Goal: Find specific page/section: Find specific page/section

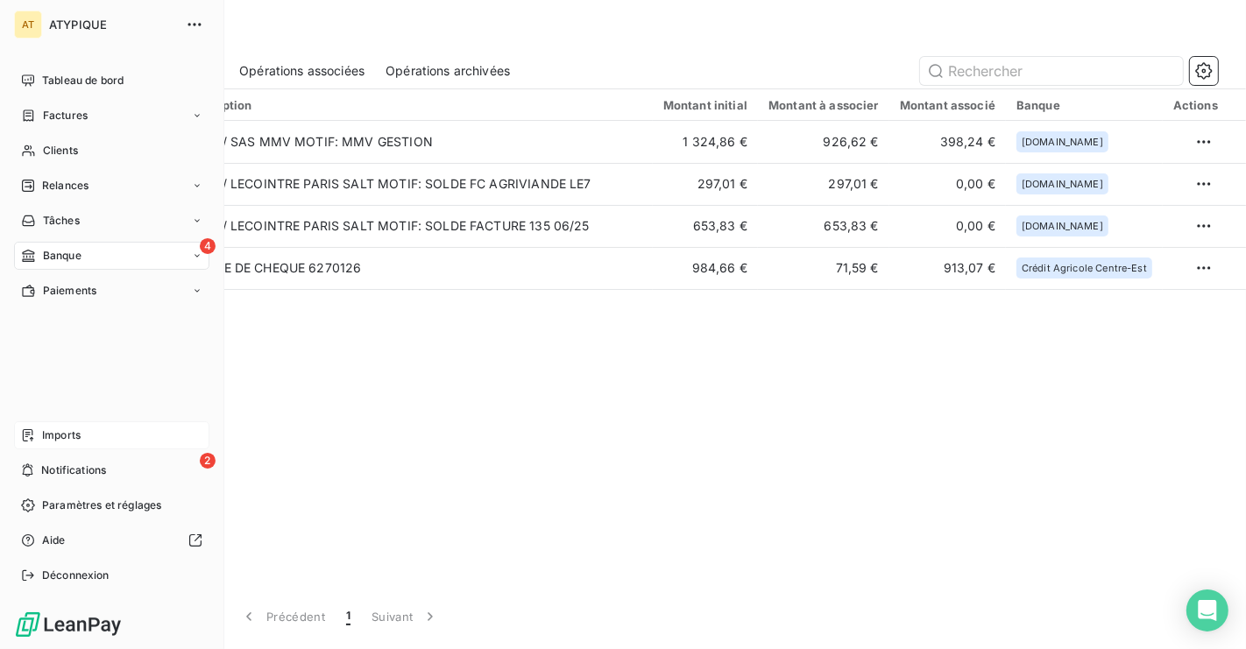
click at [142, 448] on div "Imports" at bounding box center [111, 435] width 195 height 28
click at [138, 456] on div "2 Notifications" at bounding box center [111, 470] width 195 height 28
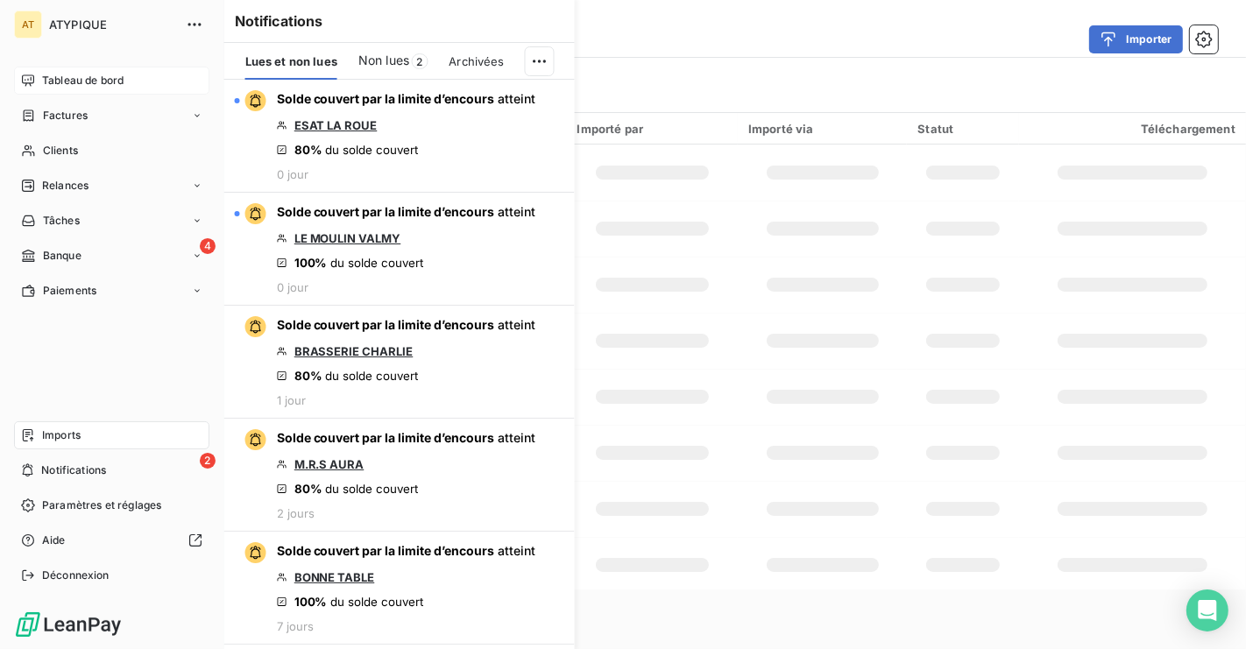
click at [119, 79] on span "Tableau de bord" at bounding box center [82, 81] width 81 height 16
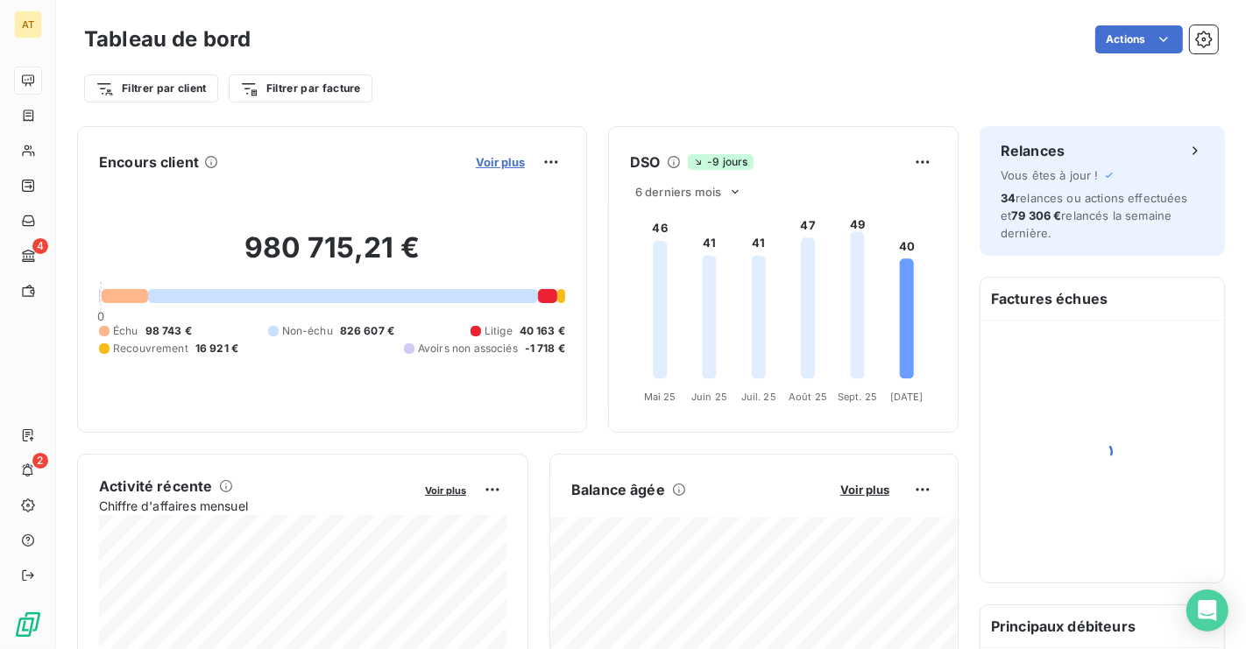
click at [509, 159] on span "Voir plus" at bounding box center [500, 162] width 49 height 14
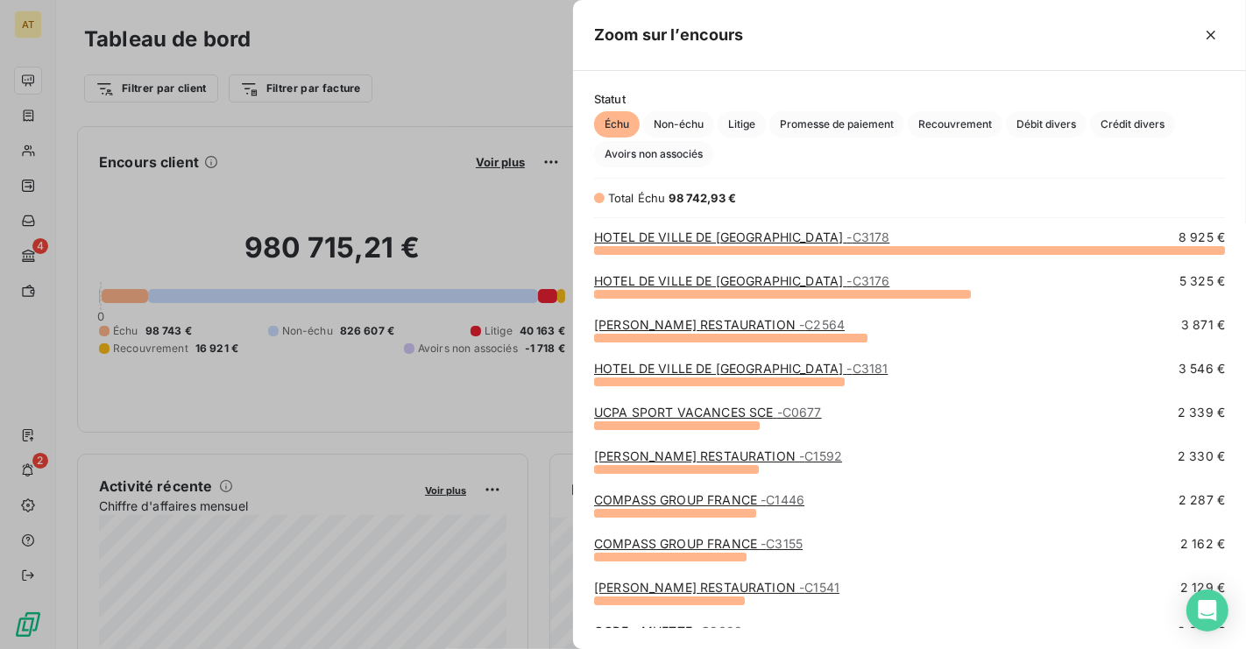
scroll to position [399, 672]
click at [347, 223] on div at bounding box center [623, 324] width 1246 height 649
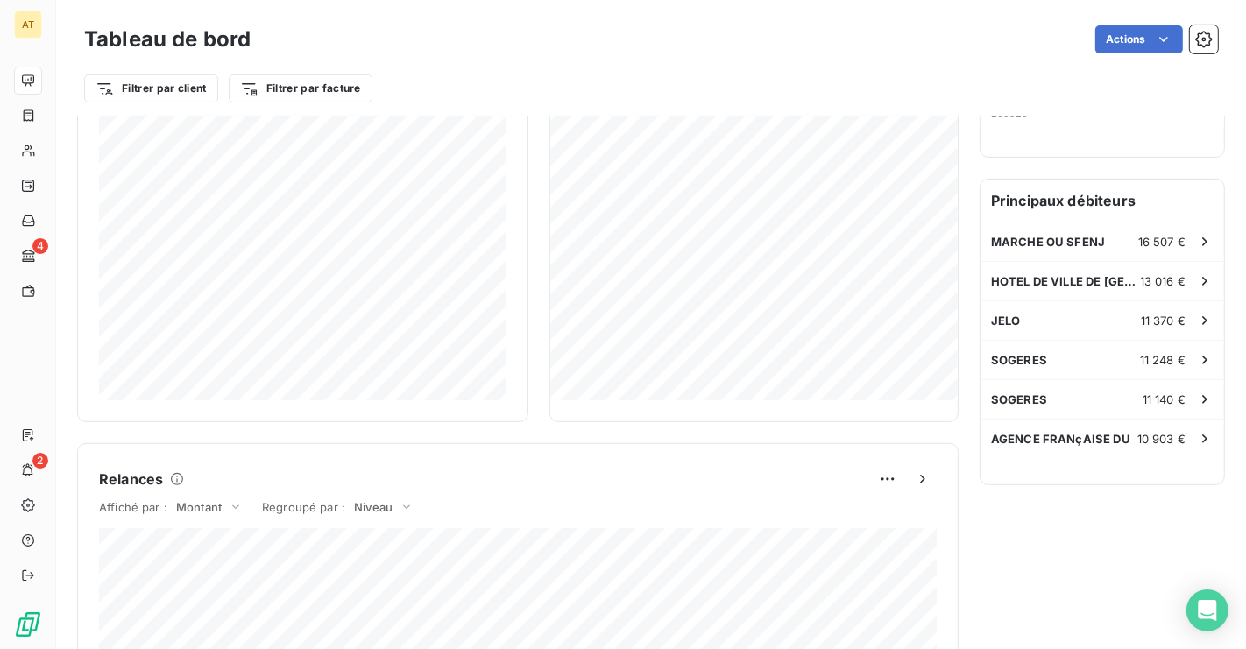
scroll to position [0, 0]
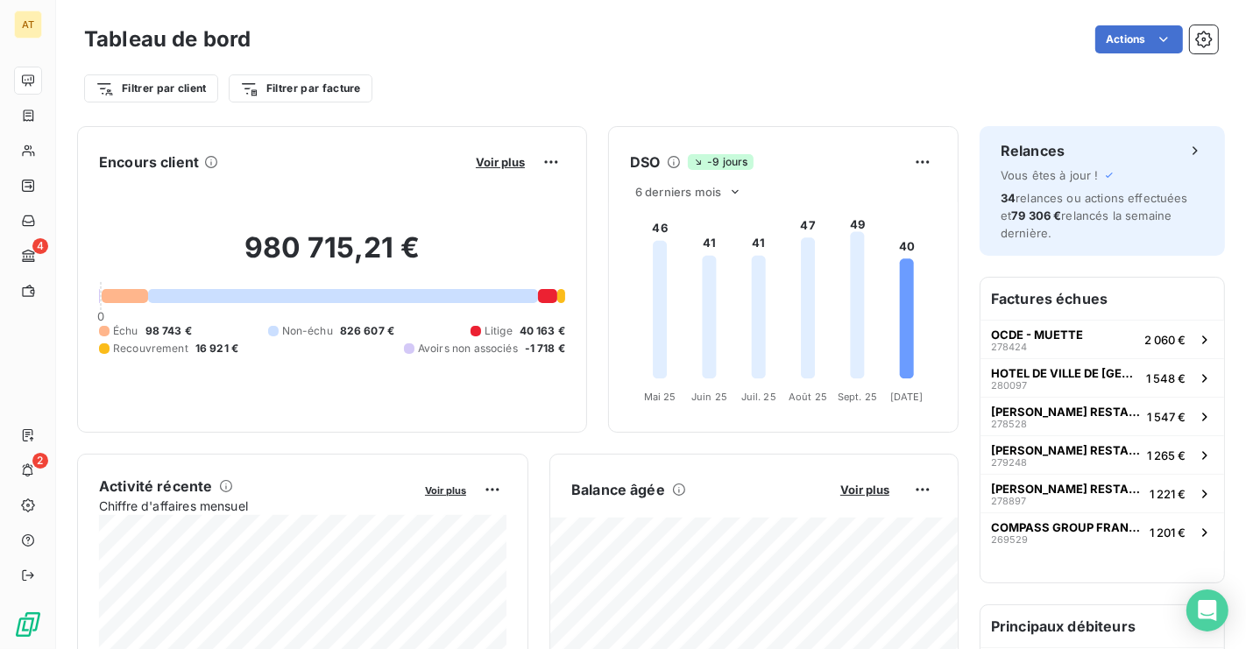
click at [111, 299] on div at bounding box center [125, 296] width 46 height 14
click at [493, 161] on span "Voir plus" at bounding box center [500, 162] width 49 height 14
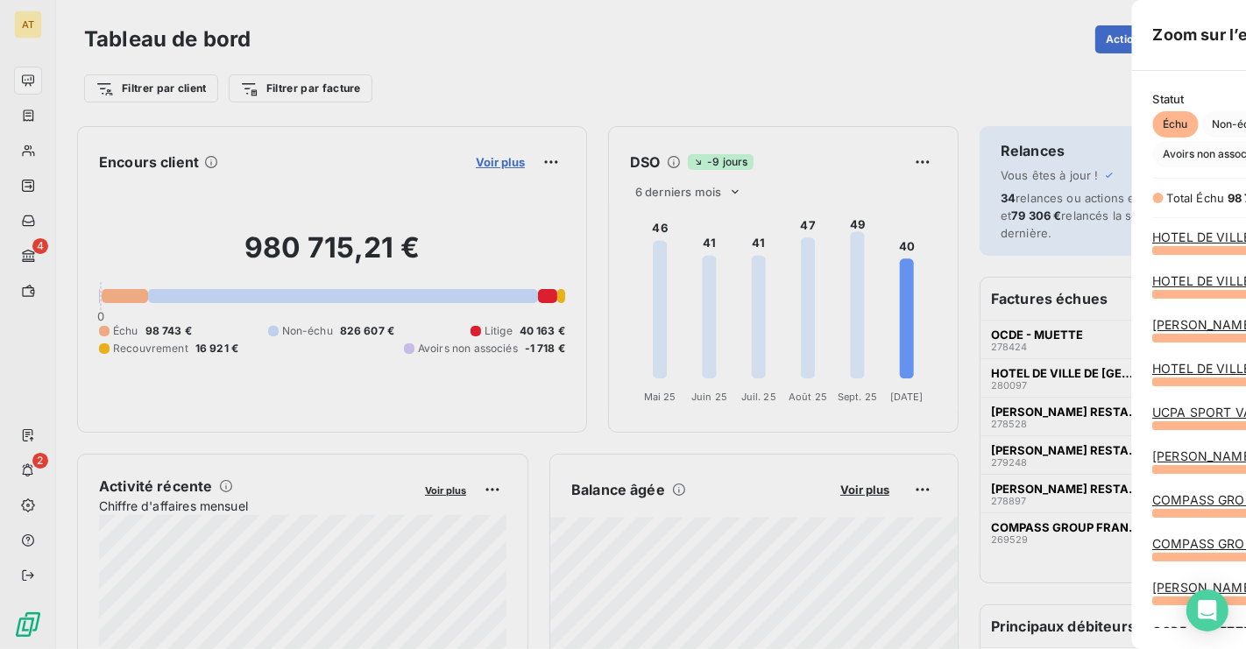
scroll to position [649, 672]
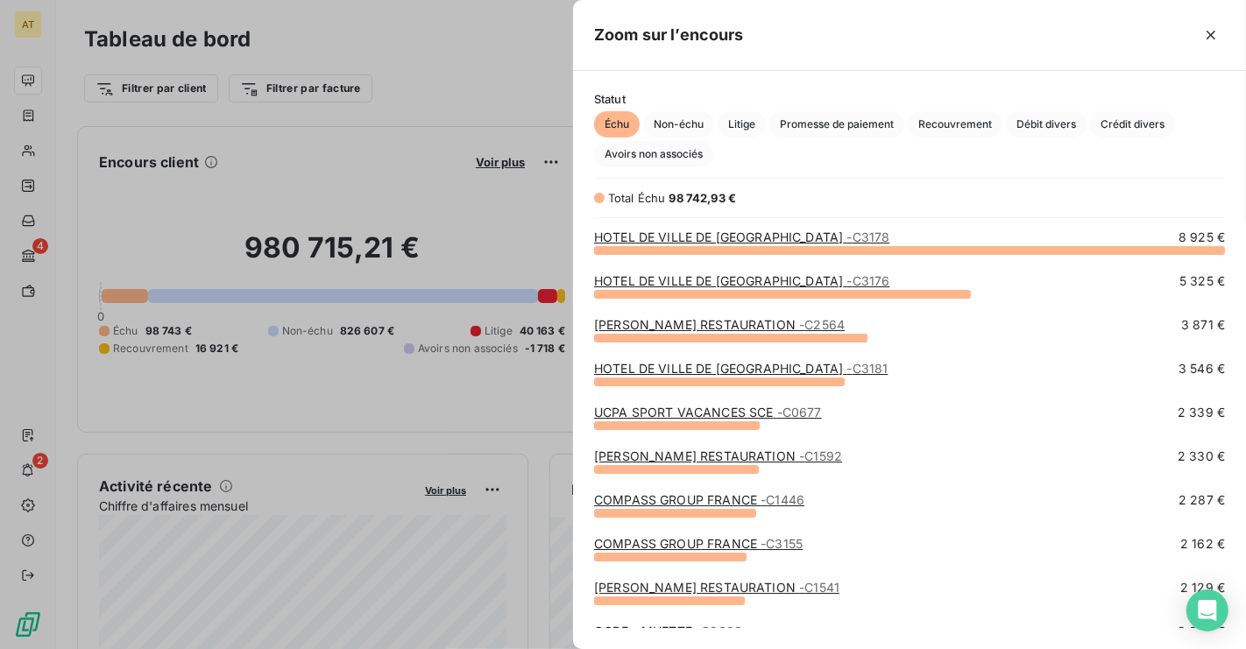
click at [334, 242] on div at bounding box center [623, 324] width 1246 height 649
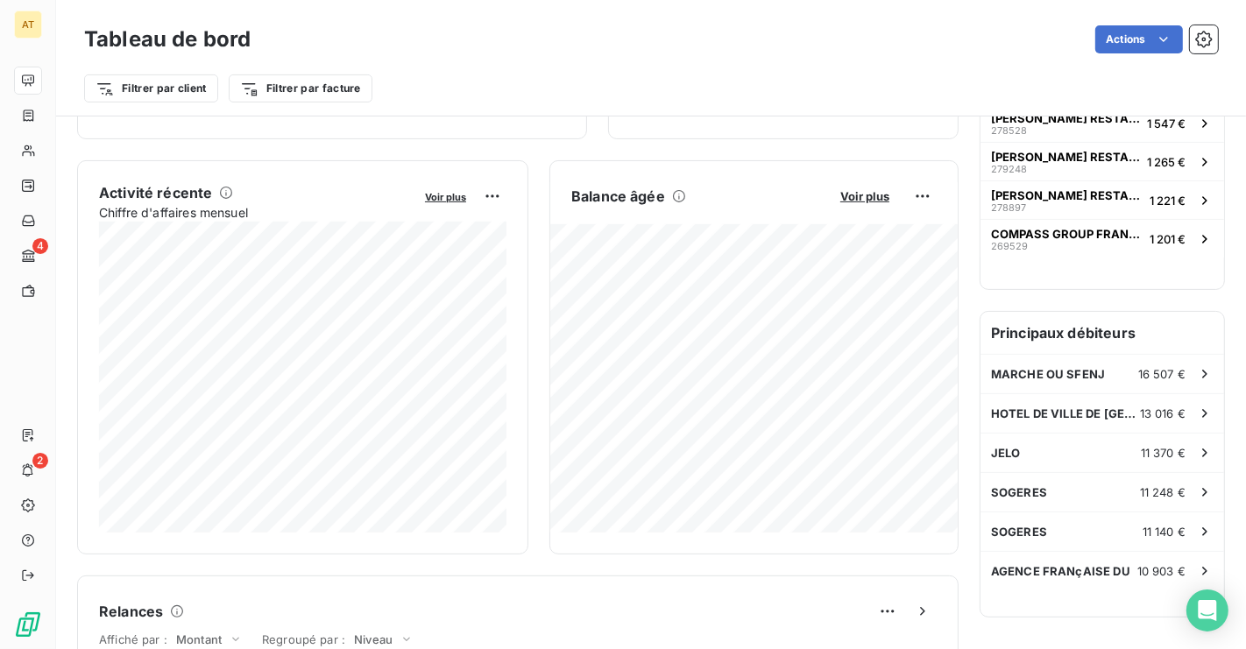
scroll to position [293, 0]
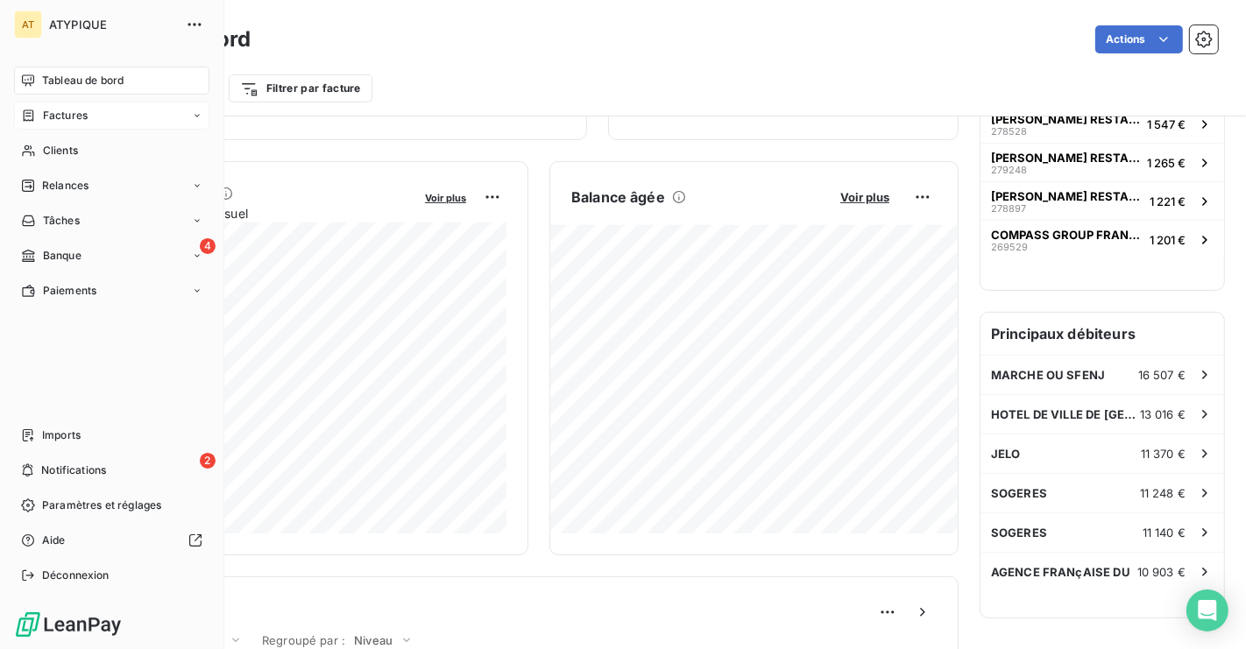
click at [63, 111] on span "Factures" at bounding box center [65, 116] width 45 height 16
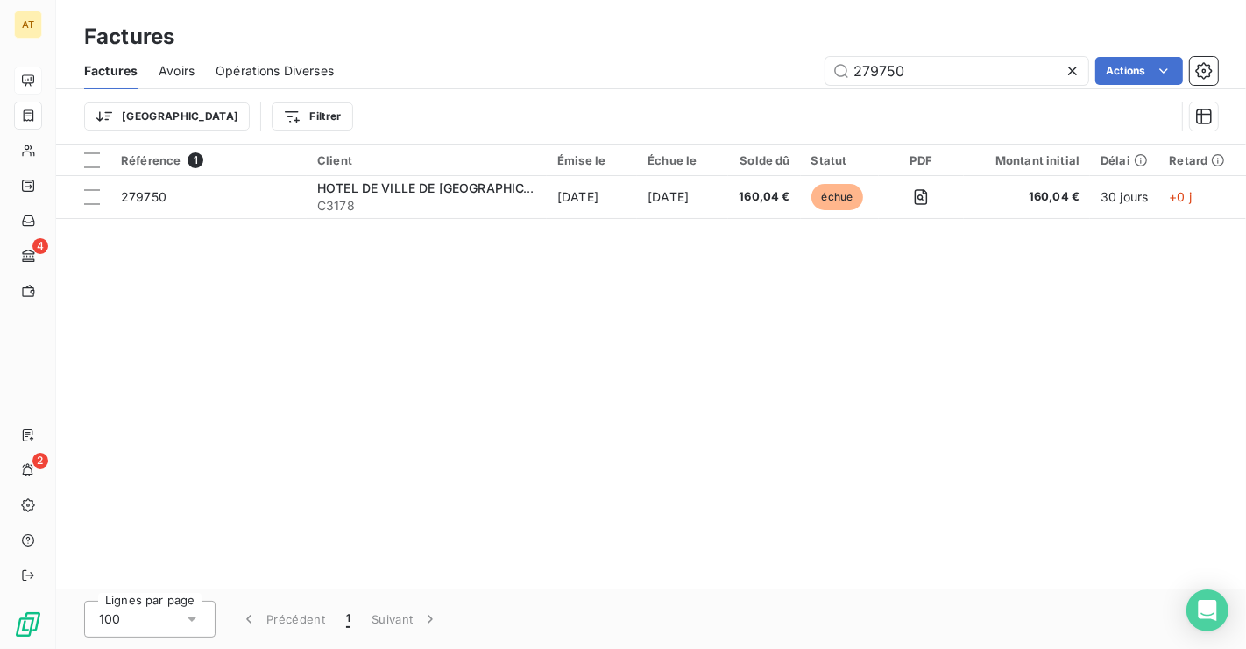
type input "279750"
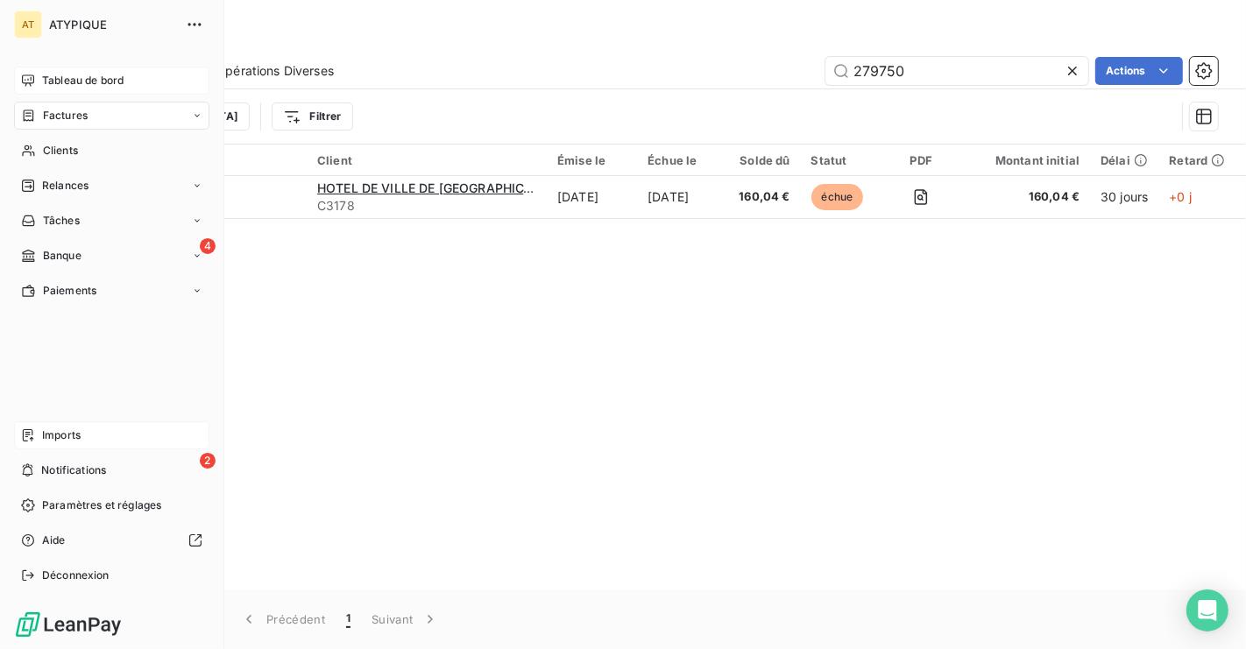
click at [77, 426] on div "Imports" at bounding box center [111, 435] width 195 height 28
